Goal: Task Accomplishment & Management: Complete application form

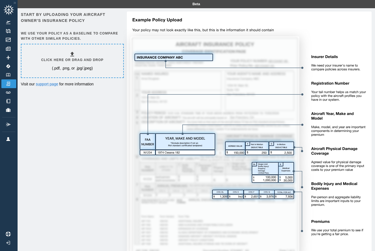
click at [73, 57] on icon at bounding box center [72, 54] width 7 height 7
click at [78, 61] on h6 "Click here or drag and drop" at bounding box center [72, 60] width 62 height 5
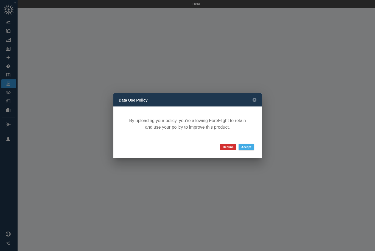
click at [245, 147] on button "Accept" at bounding box center [246, 147] width 16 height 7
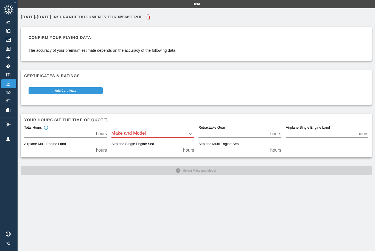
click at [151, 132] on body "Beta [DATE]-[DATE] Insurance Documents for N5949t.pdf Confirm your flying data …" at bounding box center [187, 125] width 375 height 251
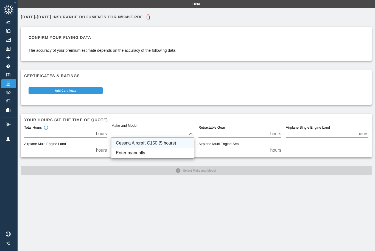
click at [137, 143] on li "Cessna Aircraft C150 (5 hours)" at bounding box center [152, 143] width 82 height 10
type input "****"
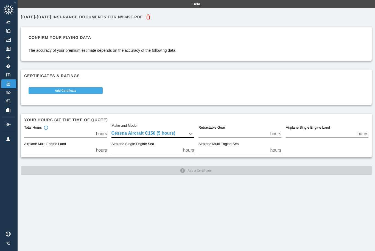
click at [56, 89] on button "Add Certificate" at bounding box center [66, 90] width 74 height 7
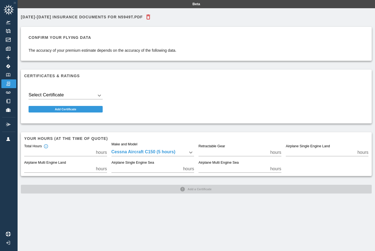
click at [51, 93] on body "Beta [DATE]-[DATE] Insurance Documents for N5949t.pdf Confirm your flying data …" at bounding box center [187, 125] width 375 height 251
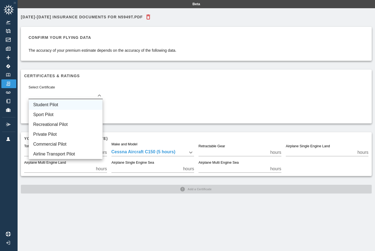
click at [50, 108] on li "Student Pilot" at bounding box center [65, 105] width 73 height 10
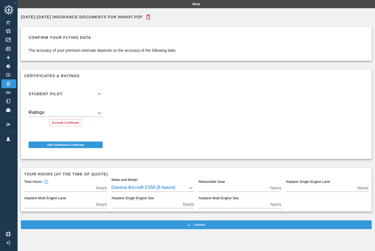
click at [38, 115] on body "Beta [DATE]-[DATE] Insurance Documents for N5949t.pdf Confirm your flying data …" at bounding box center [187, 125] width 375 height 251
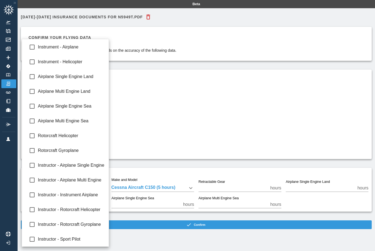
click at [166, 132] on div at bounding box center [187, 125] width 375 height 251
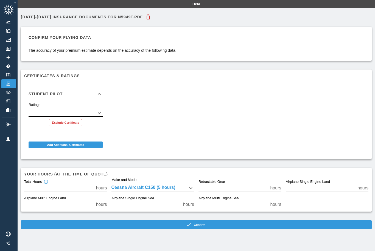
click at [66, 124] on button "Exclude Certificate" at bounding box center [65, 122] width 33 height 7
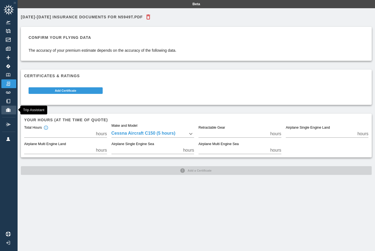
click at [7, 109] on img at bounding box center [8, 110] width 6 height 4
